Goal: Navigation & Orientation: Find specific page/section

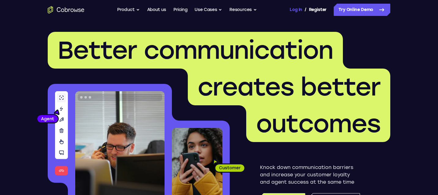
click at [298, 12] on link "Log In" at bounding box center [296, 10] width 12 height 12
click at [289, 11] on div "Go back Powerful, Flexible and Trustworthy. Avoid all extra friction for both A…" at bounding box center [219, 10] width 392 height 12
click at [293, 12] on link "Log In" at bounding box center [296, 10] width 12 height 12
click at [297, 10] on link "Log In" at bounding box center [296, 10] width 12 height 12
click at [313, 11] on link "Dashboard" at bounding box center [314, 10] width 23 height 12
